Goal: Information Seeking & Learning: Understand process/instructions

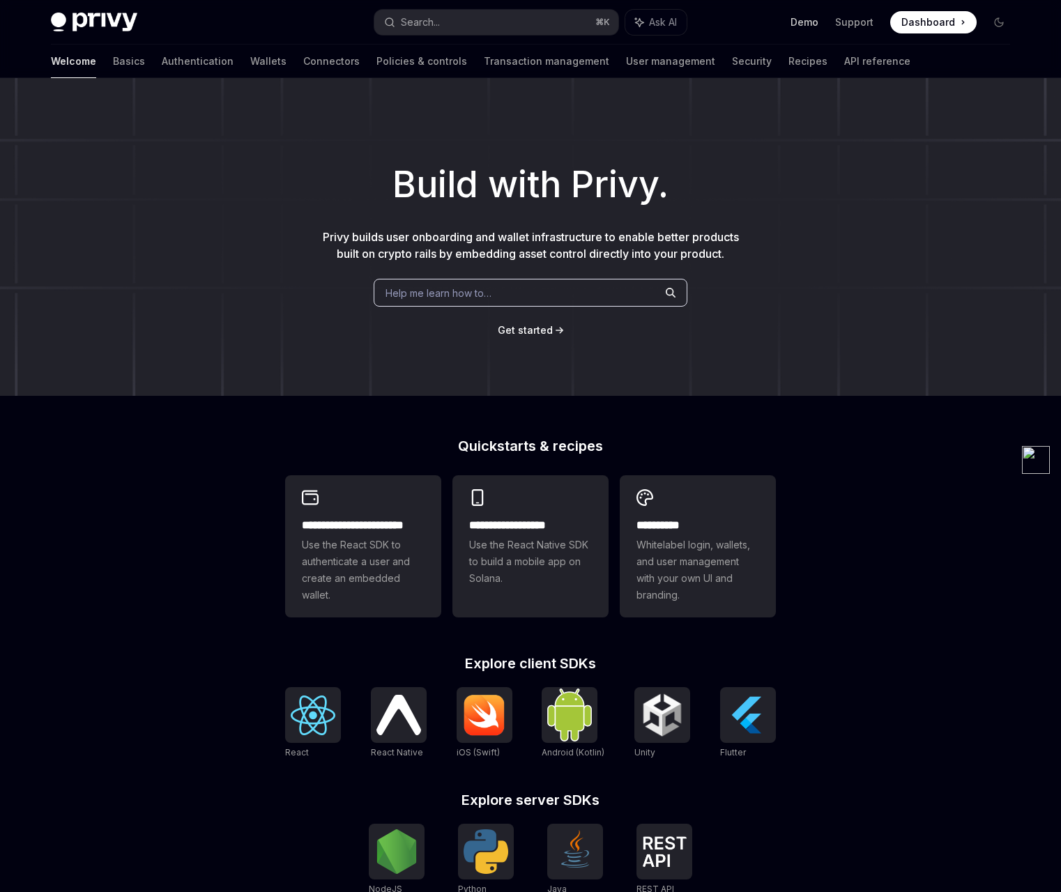
click at [814, 23] on link "Demo" at bounding box center [805, 22] width 28 height 14
click at [113, 61] on link "Basics" at bounding box center [129, 61] width 32 height 33
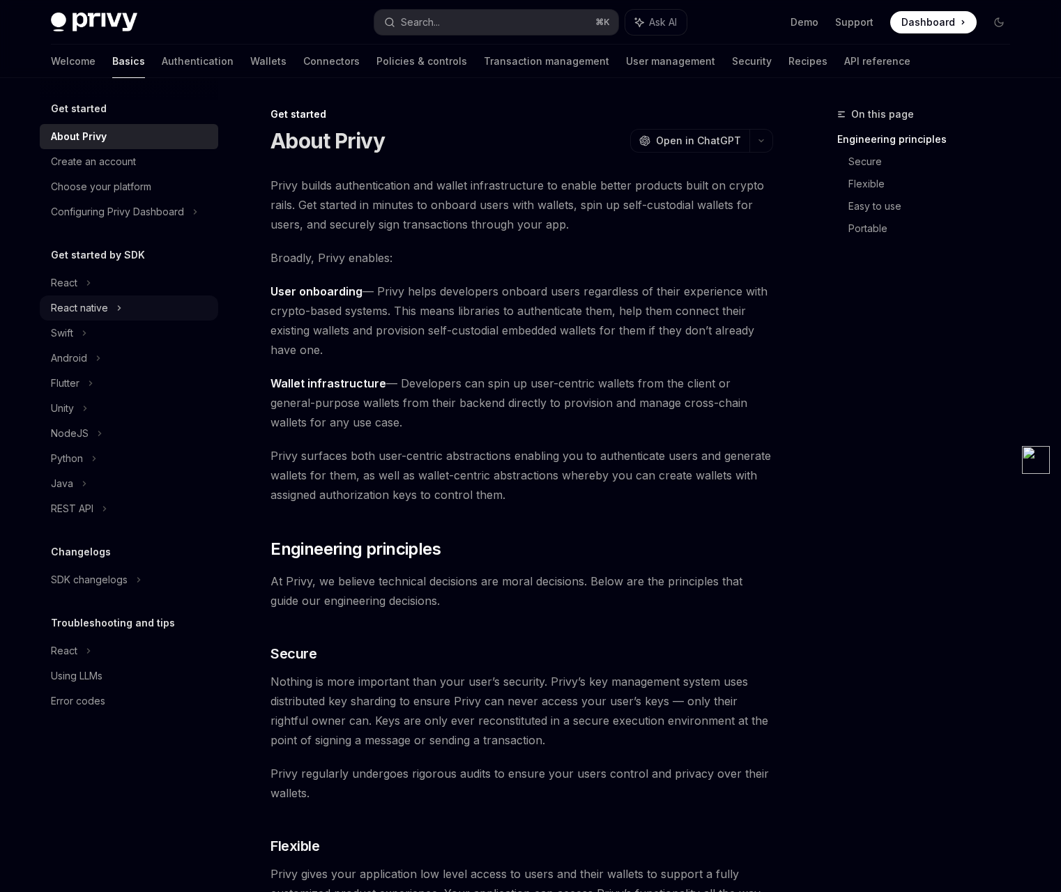
click at [92, 310] on div "React native" at bounding box center [79, 308] width 57 height 17
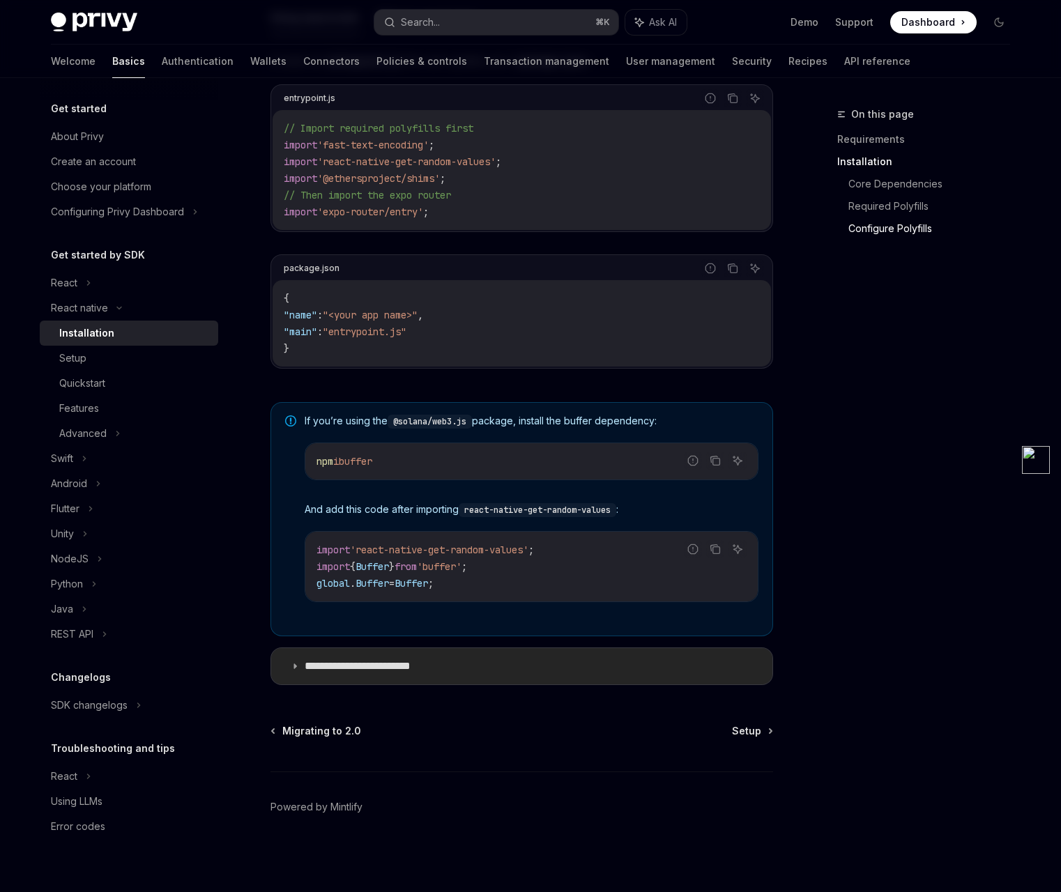
scroll to position [751, 0]
click at [296, 666] on icon at bounding box center [295, 666] width 8 height 8
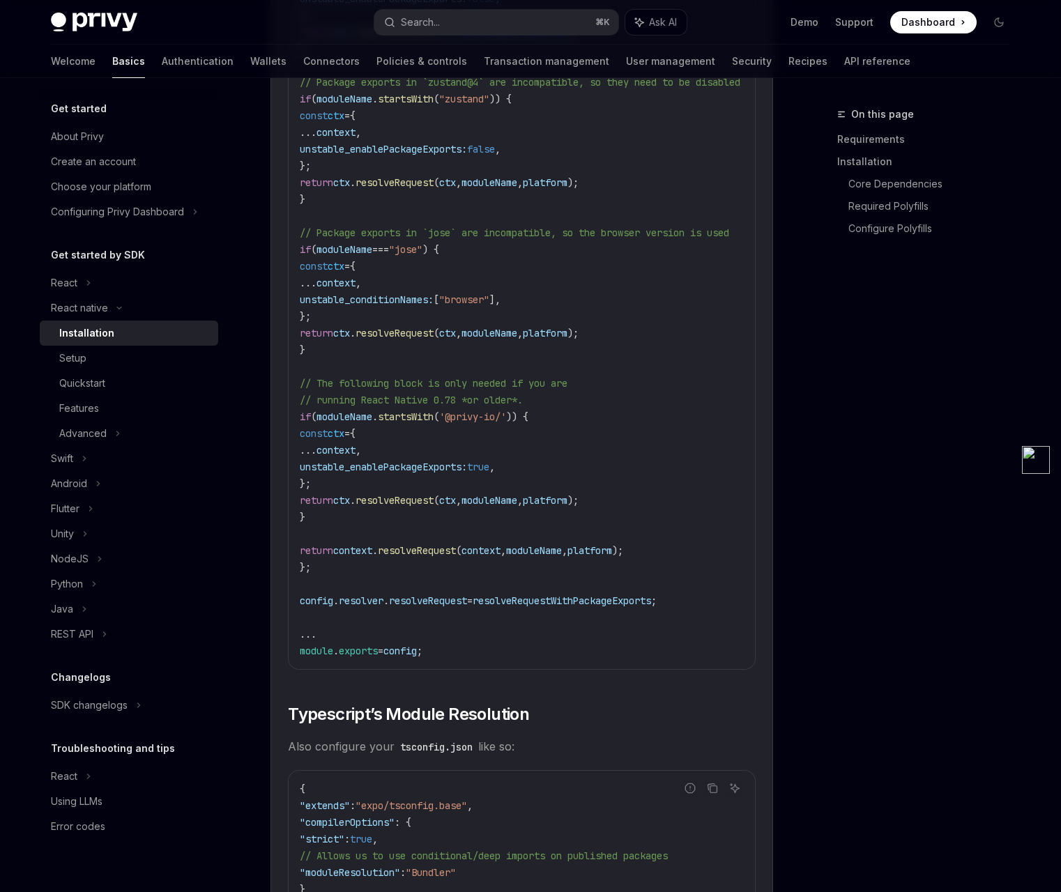
scroll to position [2187, 0]
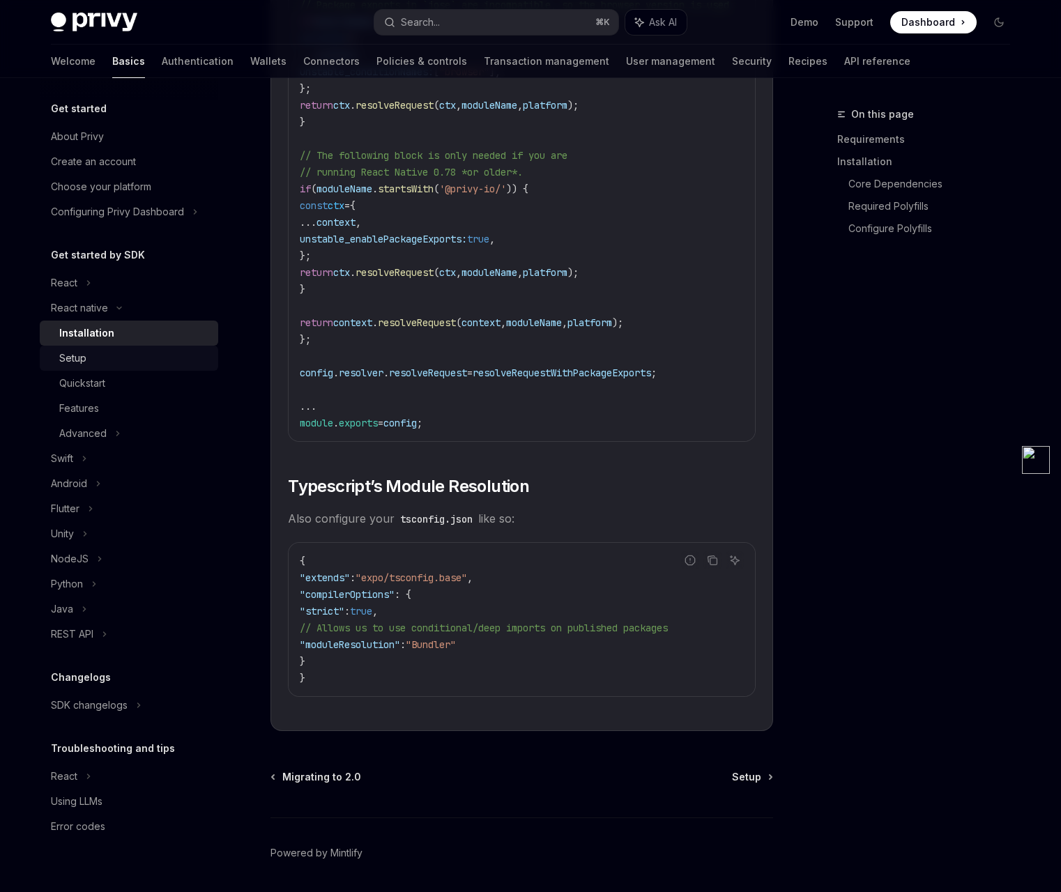
click at [79, 366] on div "Setup" at bounding box center [72, 358] width 27 height 17
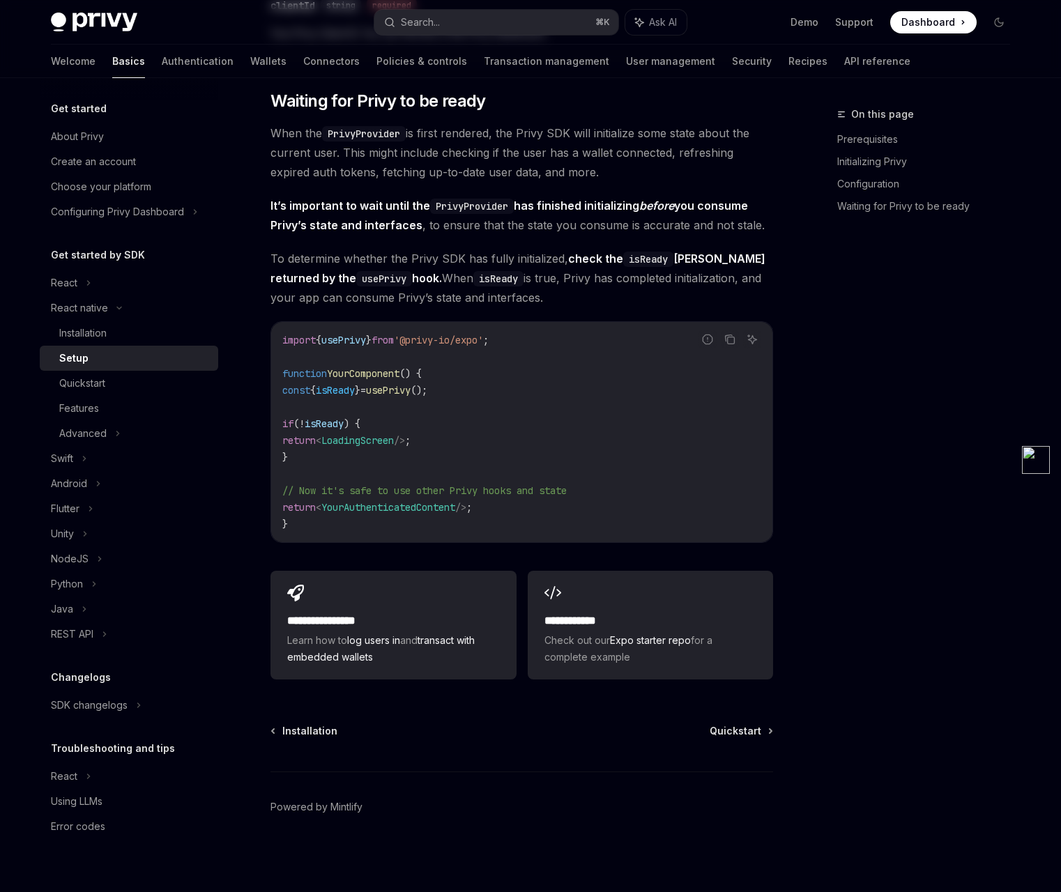
type textarea "*"
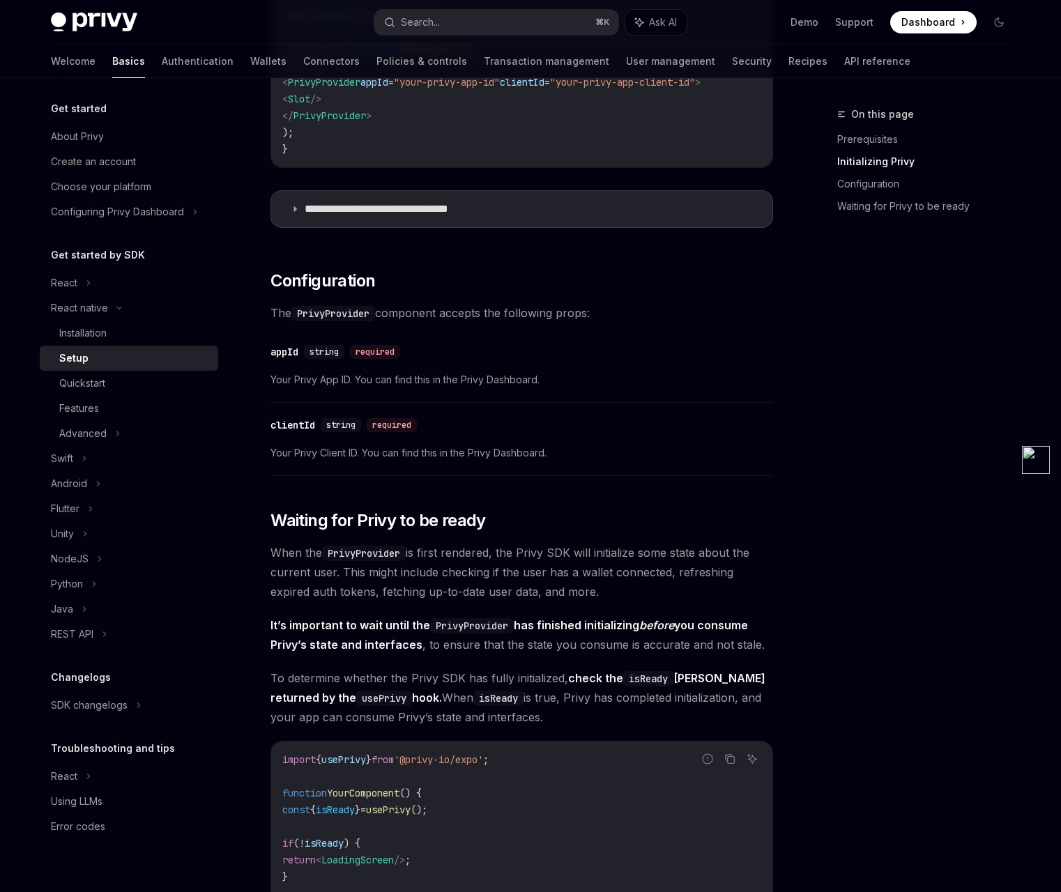
scroll to position [1017, 0]
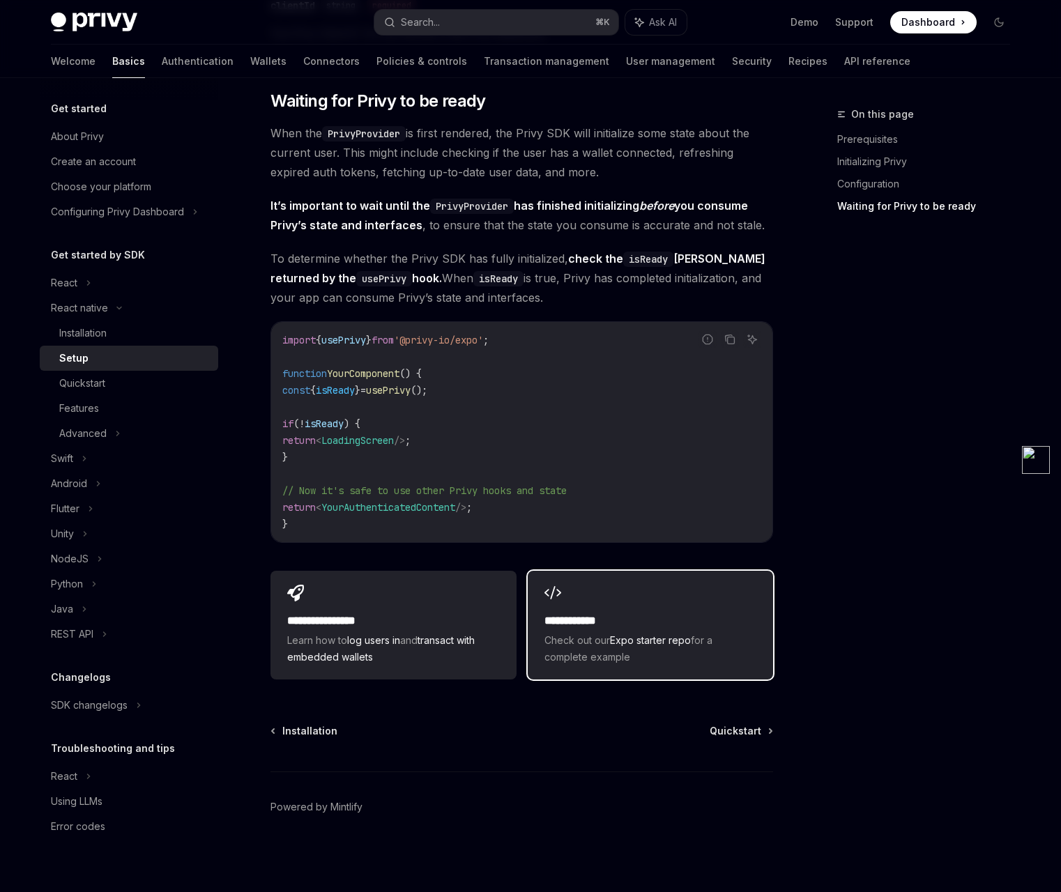
click at [609, 616] on h2 "**********" at bounding box center [650, 621] width 212 height 17
